Goal: Task Accomplishment & Management: Use online tool/utility

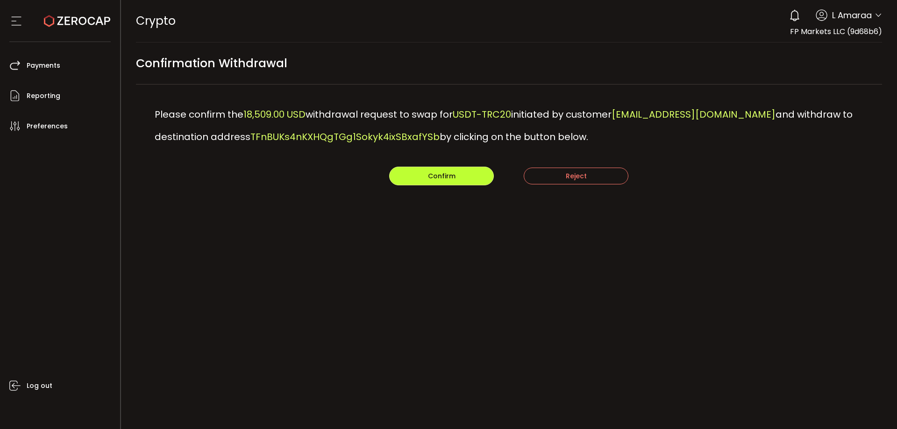
drag, startPoint x: 407, startPoint y: 169, endPoint x: 418, endPoint y: 172, distance: 11.1
click at [408, 170] on button "Confirm" at bounding box center [441, 176] width 105 height 19
click at [420, 180] on button "Confirm" at bounding box center [441, 176] width 105 height 19
